Goal: Feedback & Contribution: Submit feedback/report problem

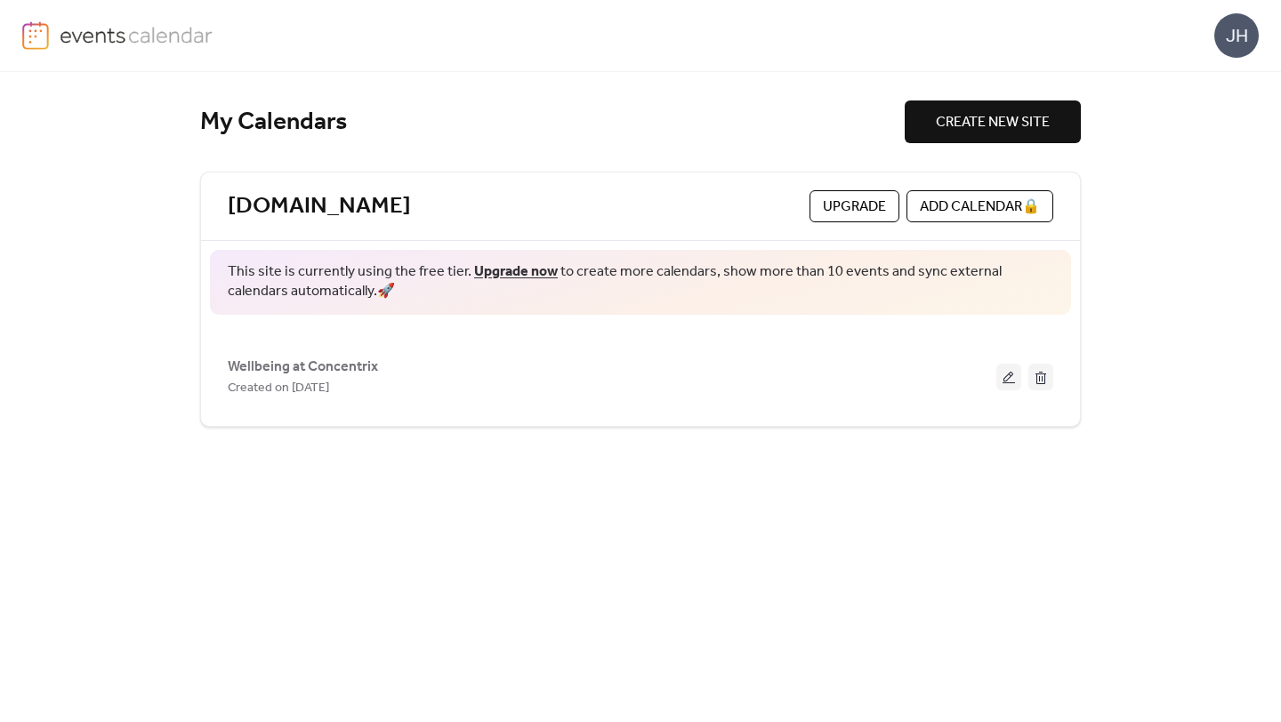
click at [865, 202] on span "Upgrade" at bounding box center [854, 207] width 63 height 21
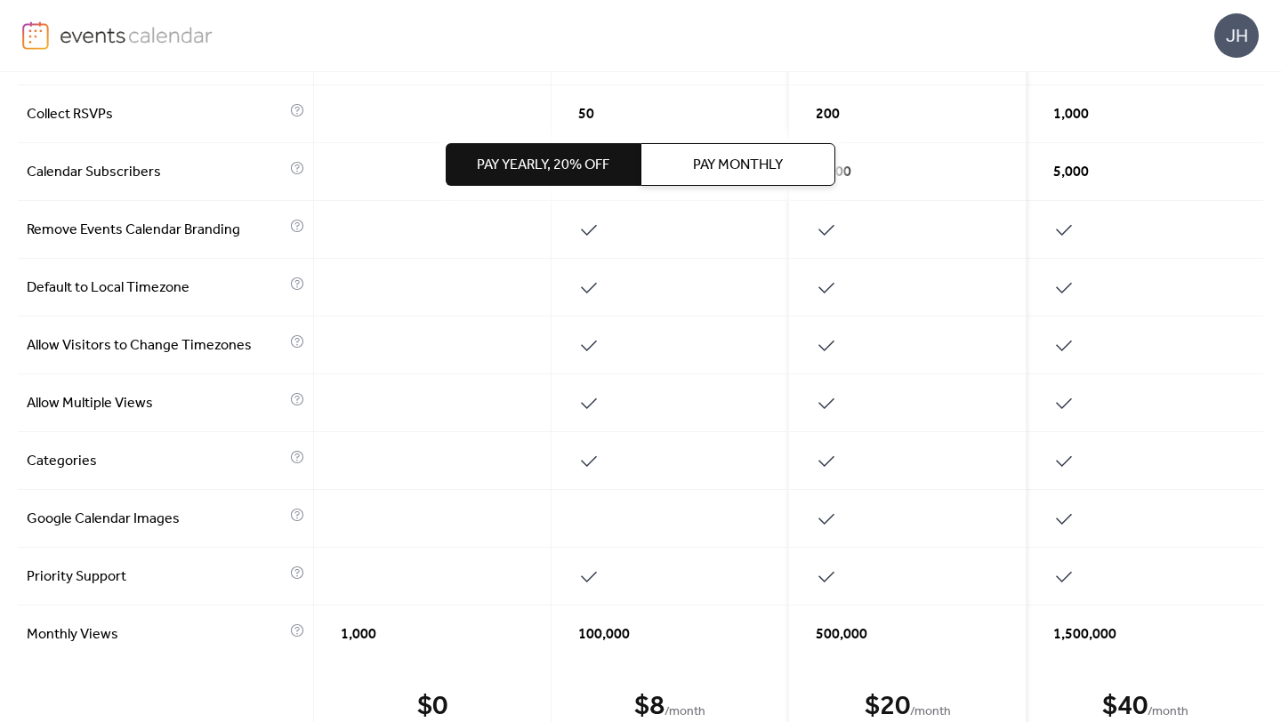
scroll to position [878, 0]
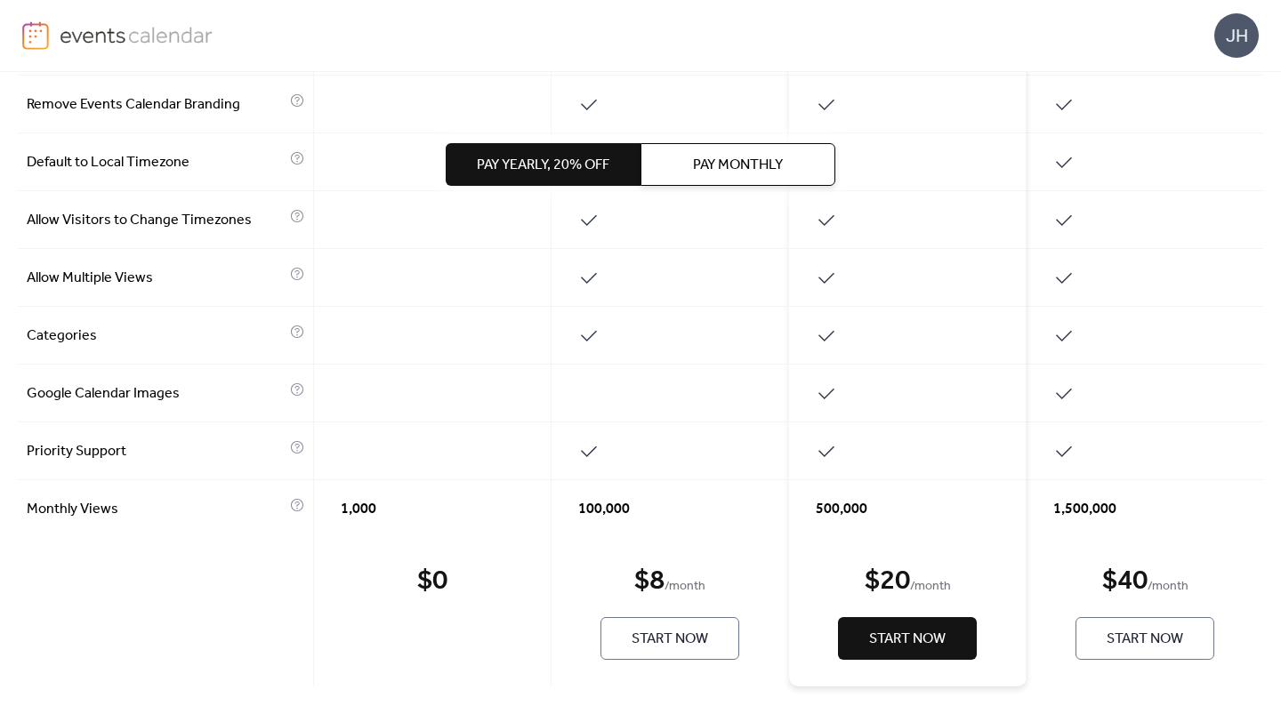
click at [1106, 643] on span "Start Now" at bounding box center [1144, 639] width 76 height 21
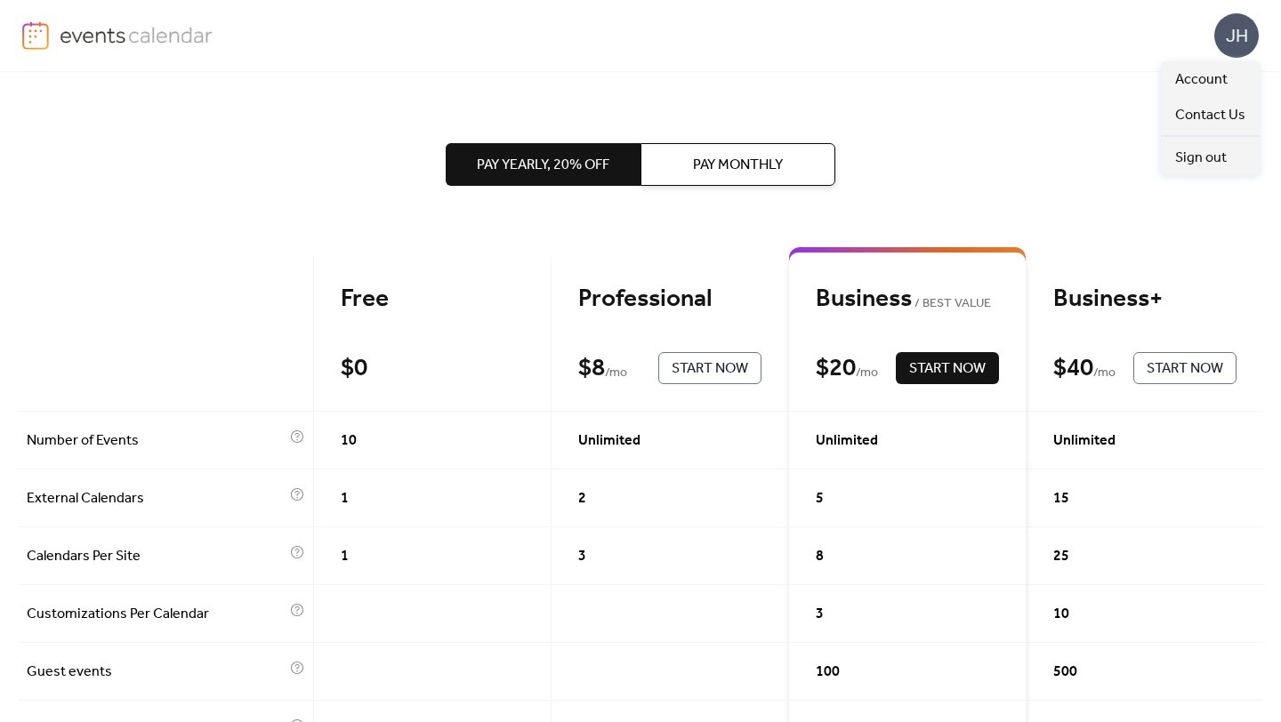
click at [1237, 42] on div "JH" at bounding box center [1236, 35] width 44 height 44
click at [1226, 110] on span "Contact Us" at bounding box center [1210, 115] width 70 height 21
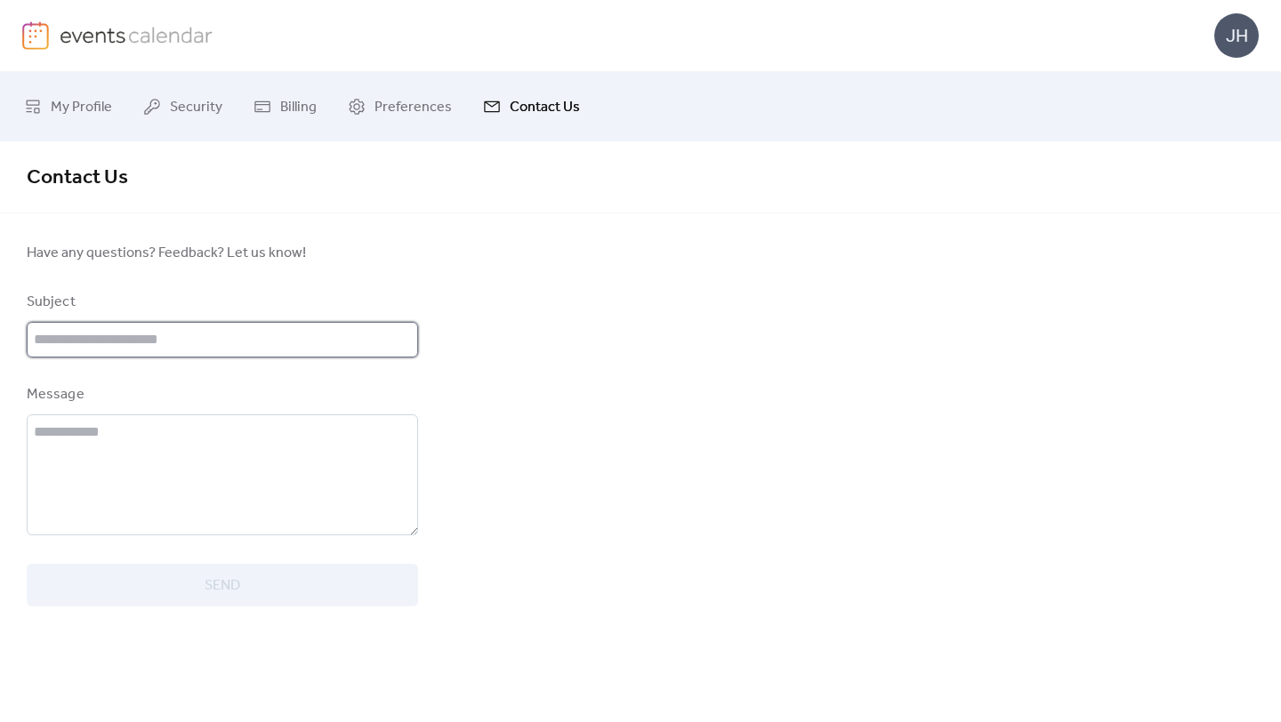
click at [329, 357] on input "text" at bounding box center [222, 340] width 391 height 36
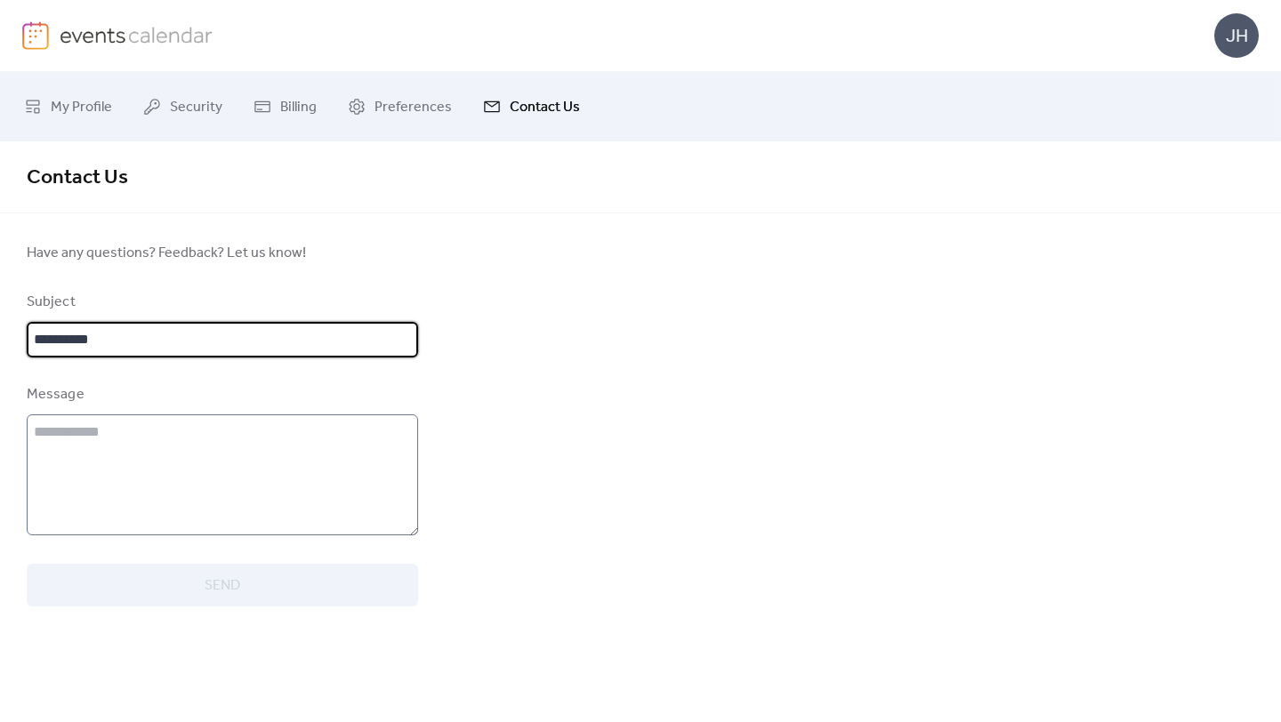
type input "**********"
click at [237, 459] on textarea at bounding box center [222, 474] width 391 height 121
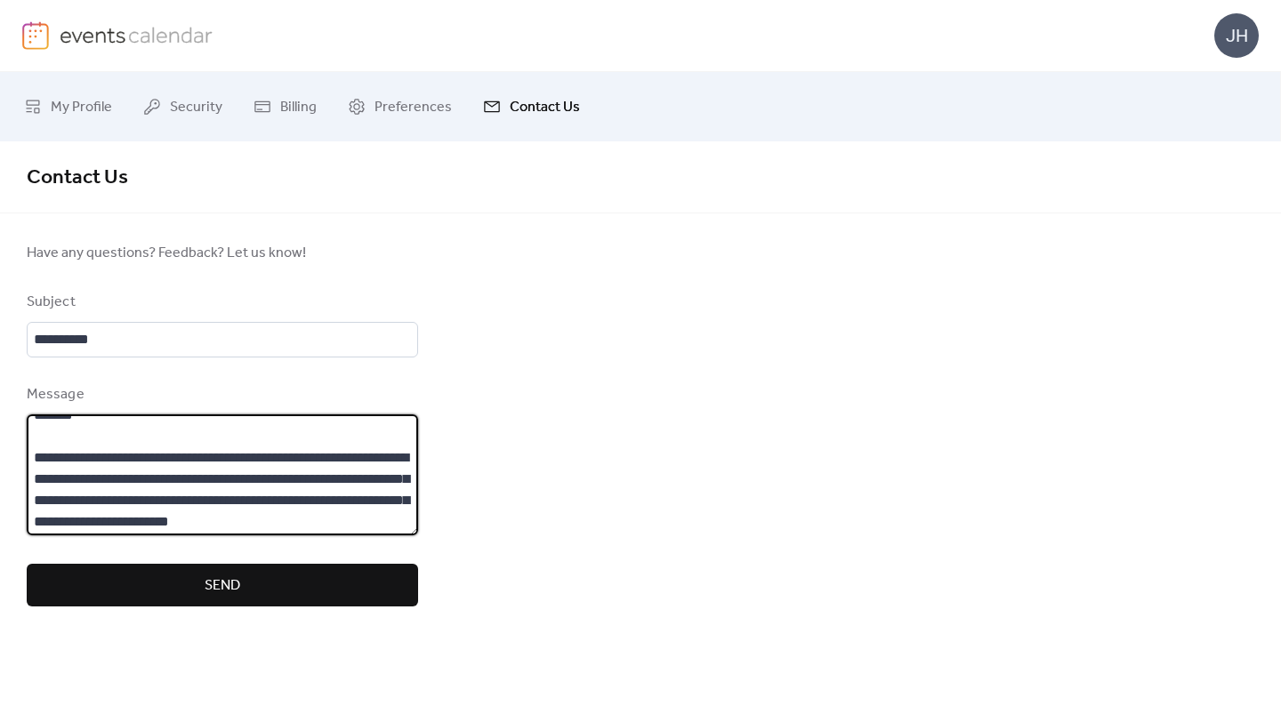
scroll to position [38, 0]
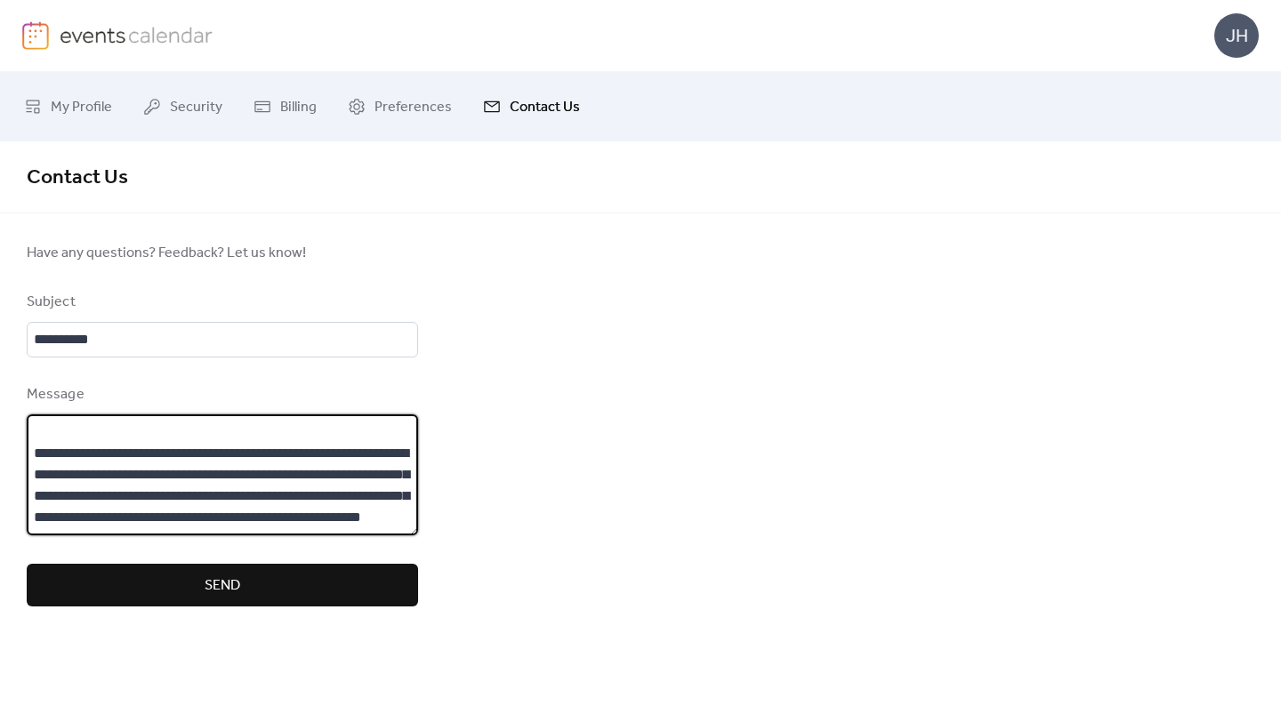
type textarea "**********"
click at [349, 582] on button "Send" at bounding box center [222, 585] width 391 height 43
